Goal: Task Accomplishment & Management: Complete application form

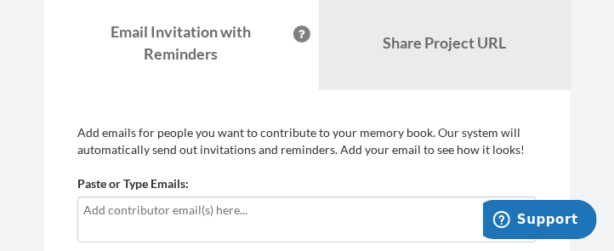
scroll to position [226, 0]
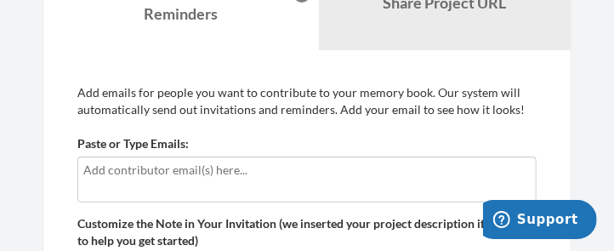
click at [90, 163] on input "text" at bounding box center [306, 170] width 447 height 19
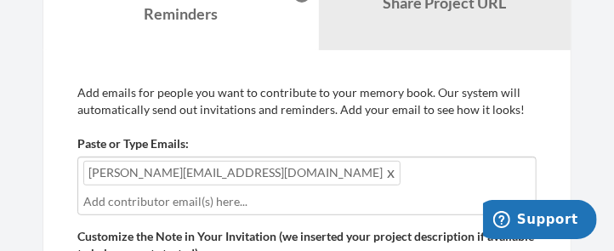
click at [270, 170] on div "[PERSON_NAME][EMAIL_ADDRESS][DOMAIN_NAME]" at bounding box center [306, 185] width 459 height 59
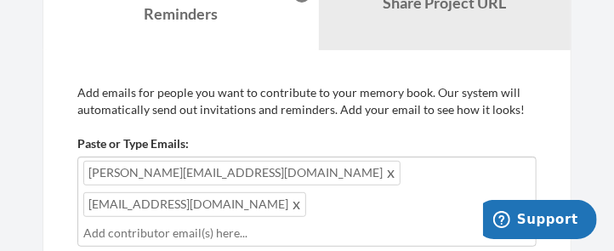
click at [395, 173] on div "[PERSON_NAME][EMAIL_ADDRESS][DOMAIN_NAME] [EMAIL_ADDRESS][DOMAIN_NAME]" at bounding box center [306, 201] width 459 height 90
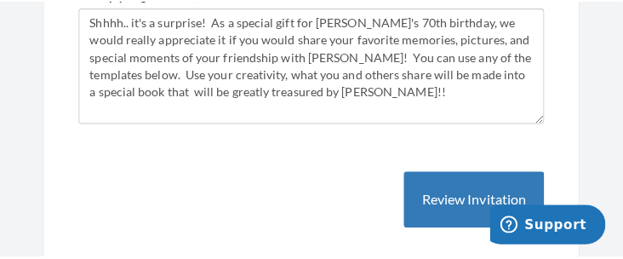
scroll to position [566, 0]
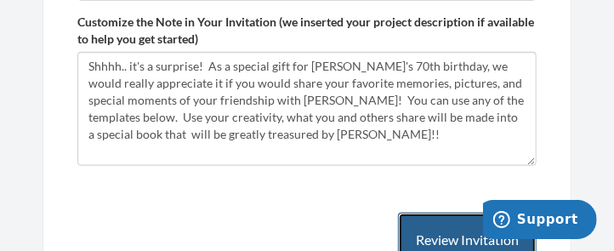
click at [447, 213] on button "Review Invitation" at bounding box center [467, 240] width 139 height 55
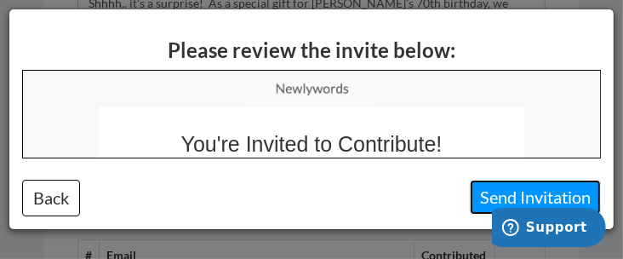
click at [523, 190] on button "Send Invitation" at bounding box center [534, 196] width 131 height 35
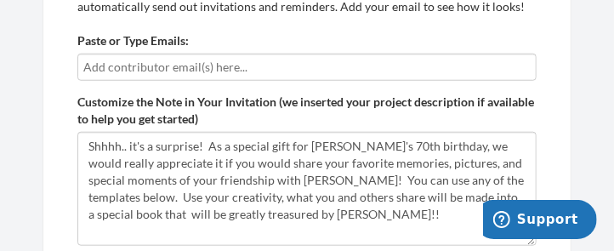
scroll to position [476, 0]
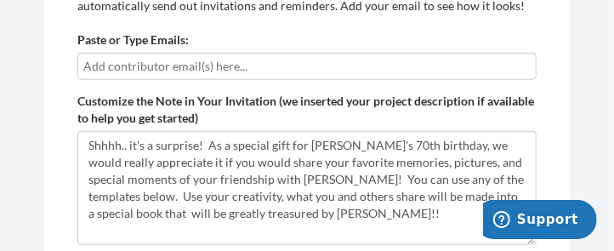
click at [105, 64] on input "text" at bounding box center [306, 66] width 447 height 19
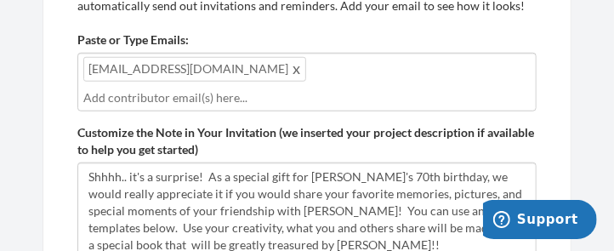
click at [300, 70] on div "[EMAIL_ADDRESS][DOMAIN_NAME]" at bounding box center [306, 82] width 459 height 59
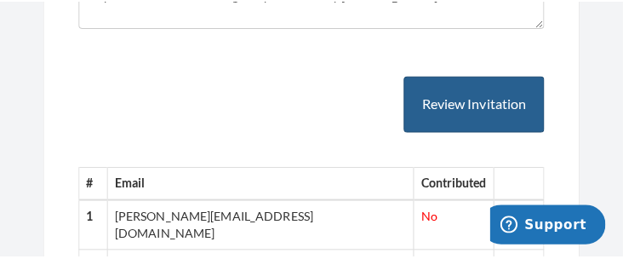
scroll to position [703, 0]
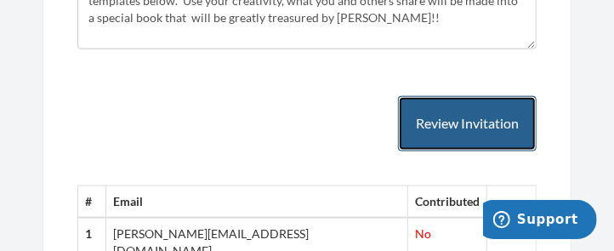
click at [446, 120] on button "Review Invitation" at bounding box center [467, 123] width 139 height 55
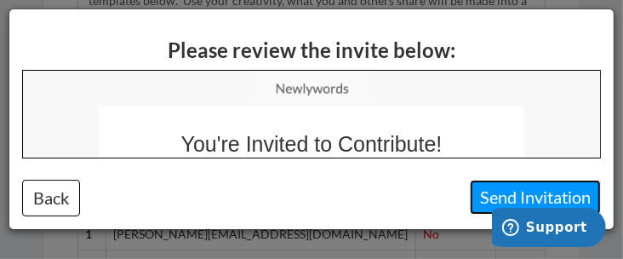
click at [537, 195] on button "Send Invitation" at bounding box center [534, 196] width 131 height 35
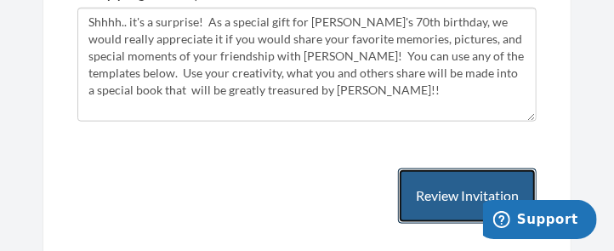
scroll to position [584, 0]
